Goal: Information Seeking & Learning: Learn about a topic

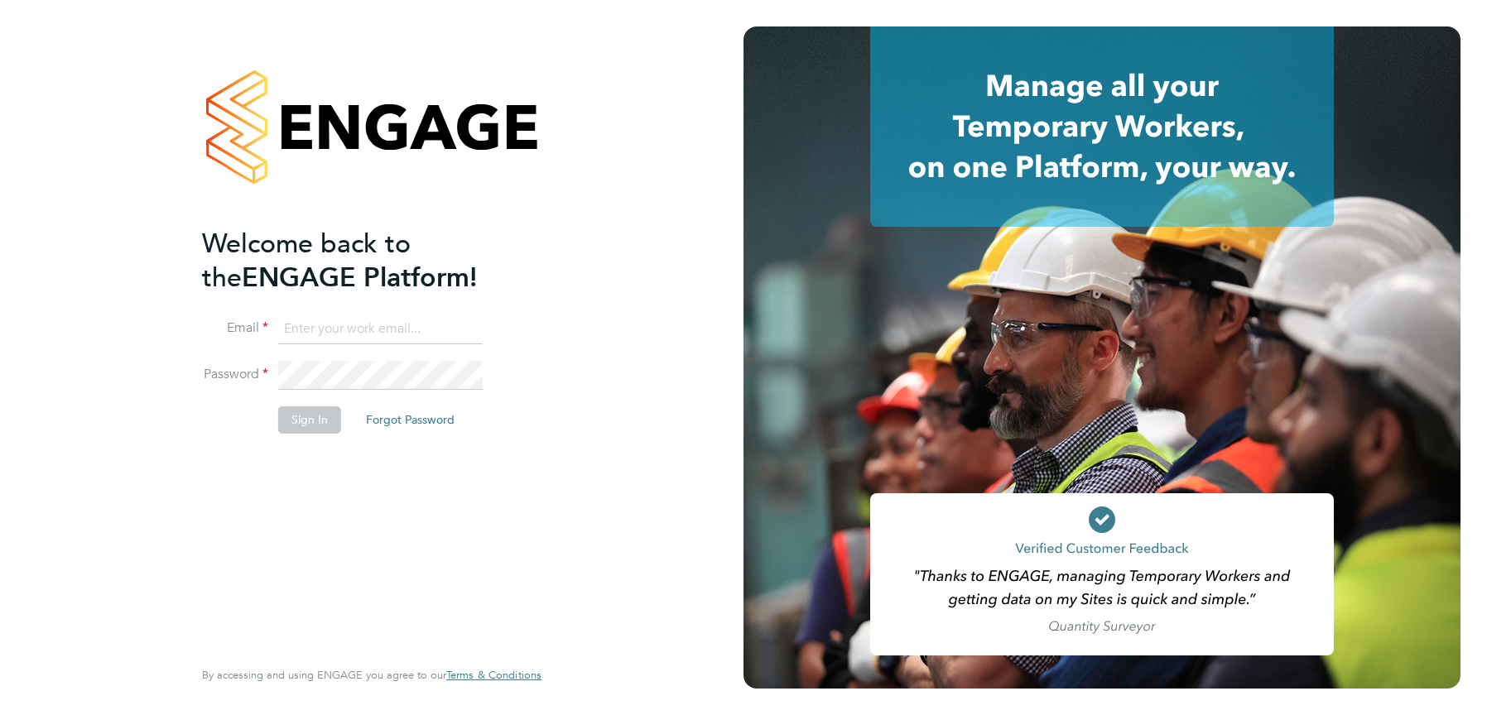
type input "[EMAIL_ADDRESS][DOMAIN_NAME]"
click at [315, 419] on button "Sign In" at bounding box center [309, 420] width 63 height 26
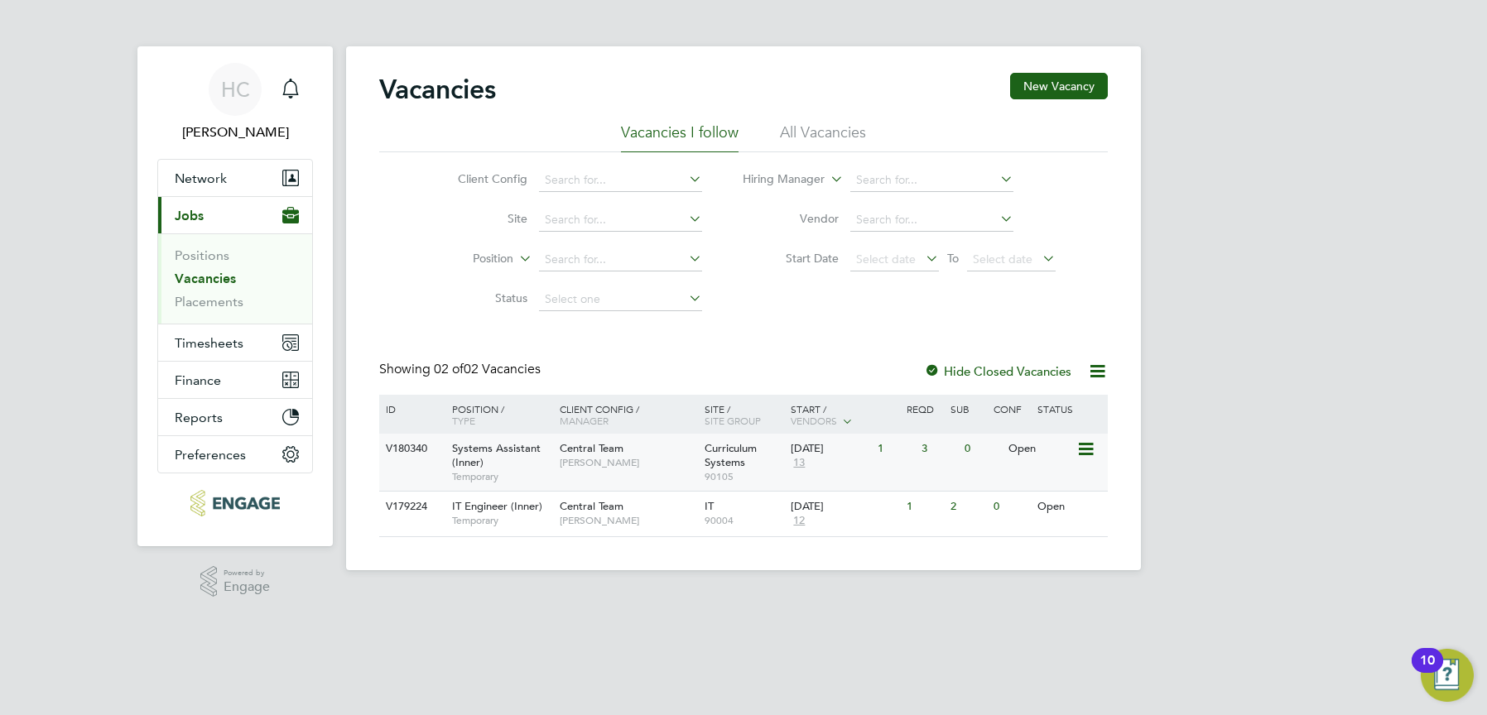
click at [592, 462] on span "[PERSON_NAME]" at bounding box center [628, 462] width 137 height 13
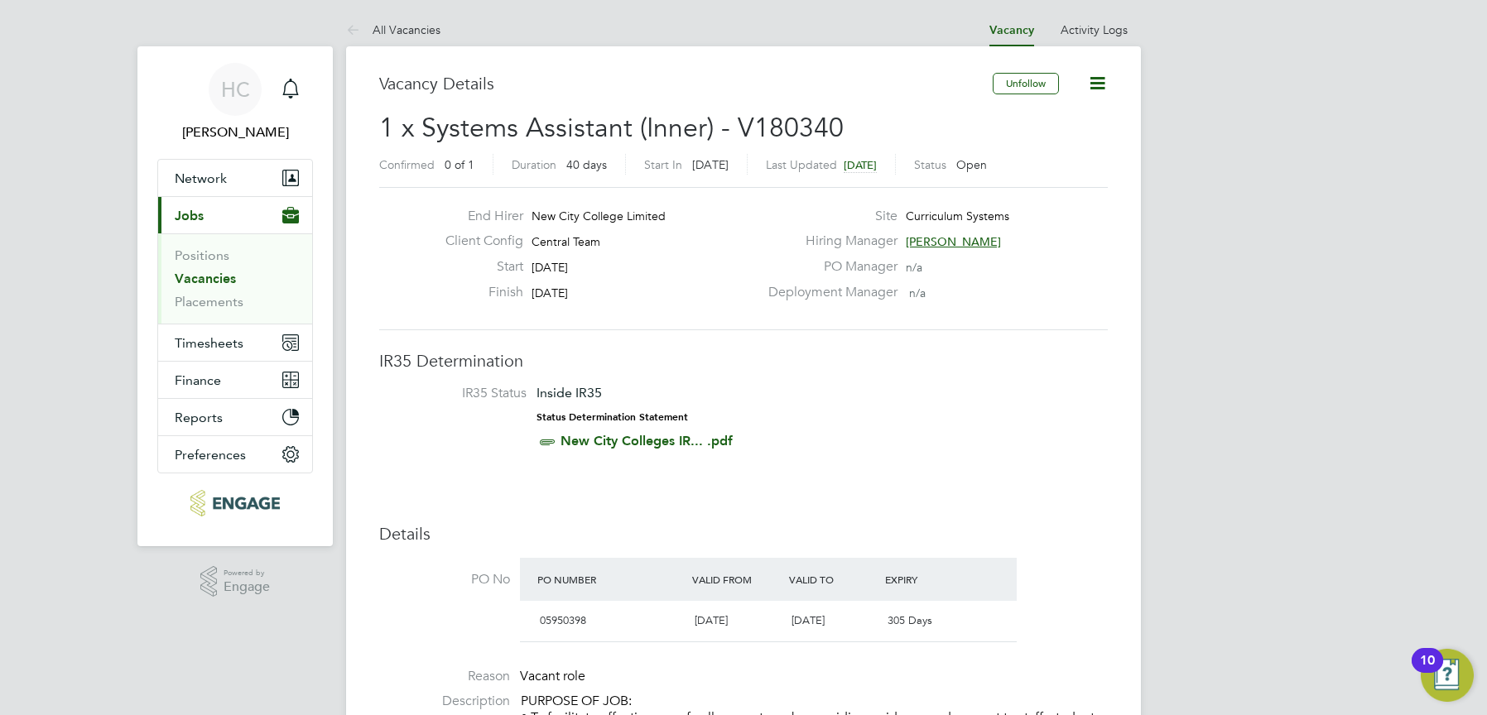
click at [206, 281] on link "Vacancies" at bounding box center [205, 279] width 61 height 16
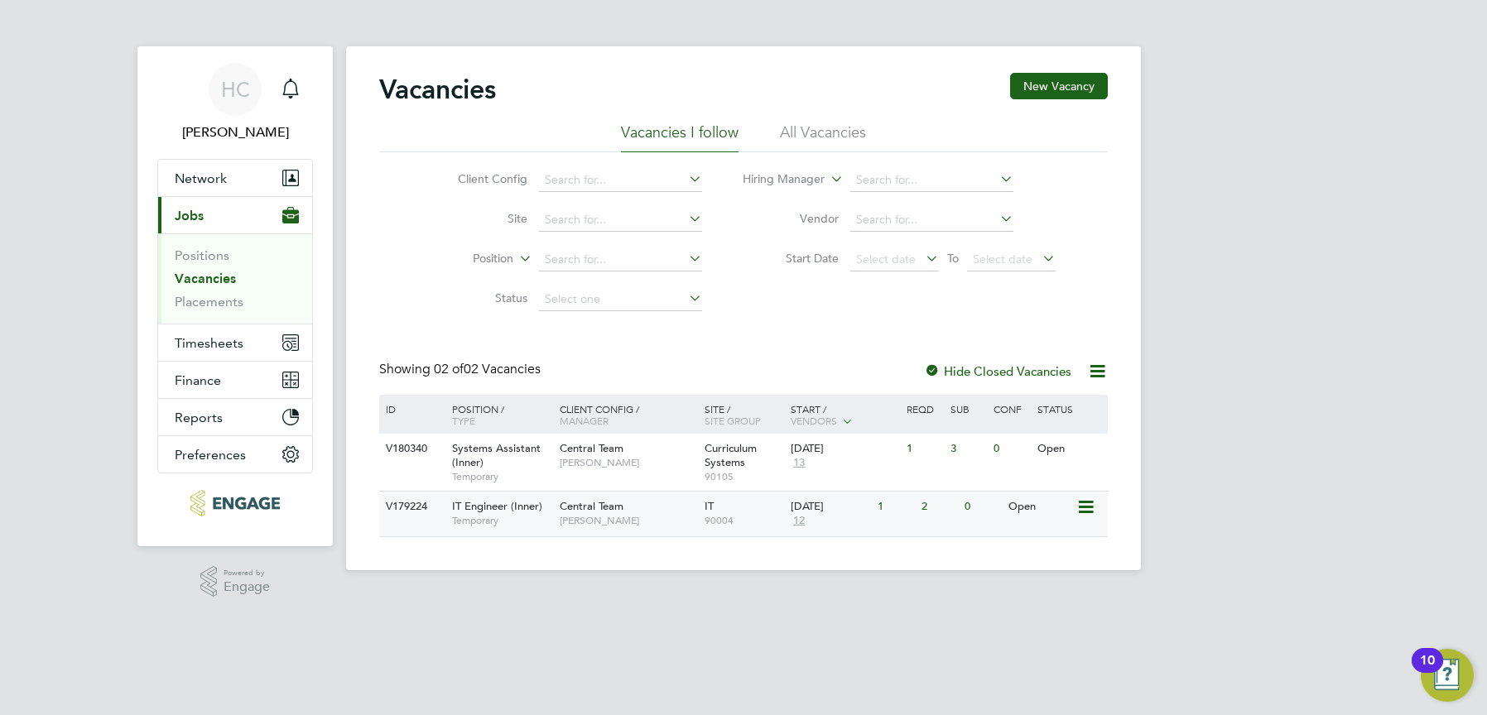
click at [481, 513] on span "IT Engineer (Inner)" at bounding box center [497, 506] width 90 height 14
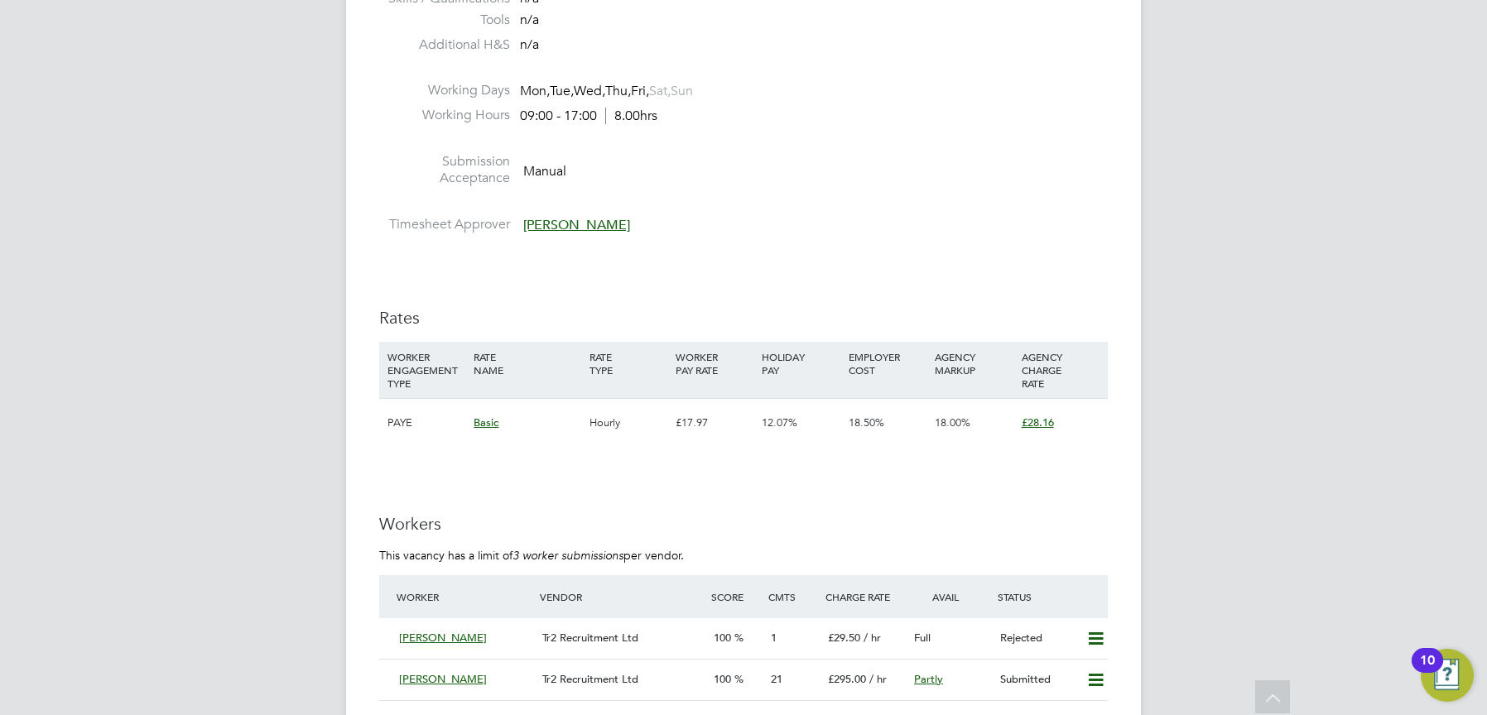
scroll to position [2627, 0]
